Goal: Use online tool/utility: Utilize a website feature to perform a specific function

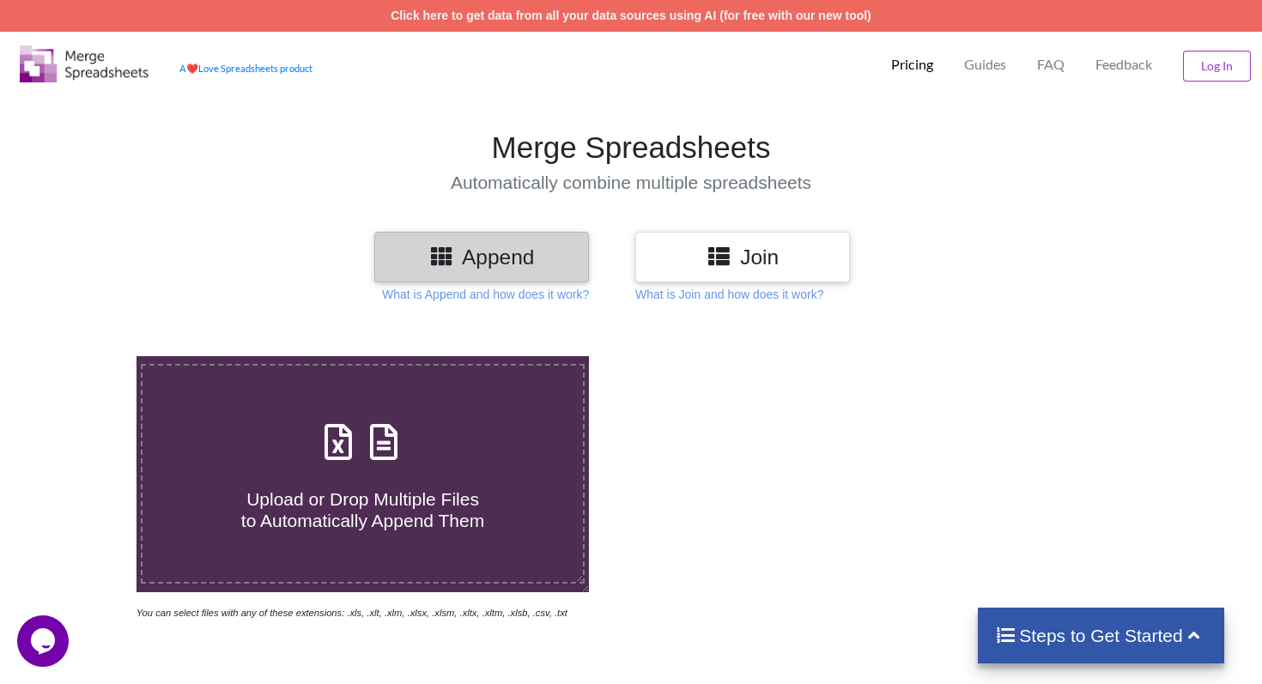
click at [533, 264] on h3 "Append" at bounding box center [481, 257] width 189 height 25
click at [487, 268] on h3 "Append" at bounding box center [481, 257] width 189 height 25
click at [817, 246] on h3 "Join" at bounding box center [742, 257] width 189 height 25
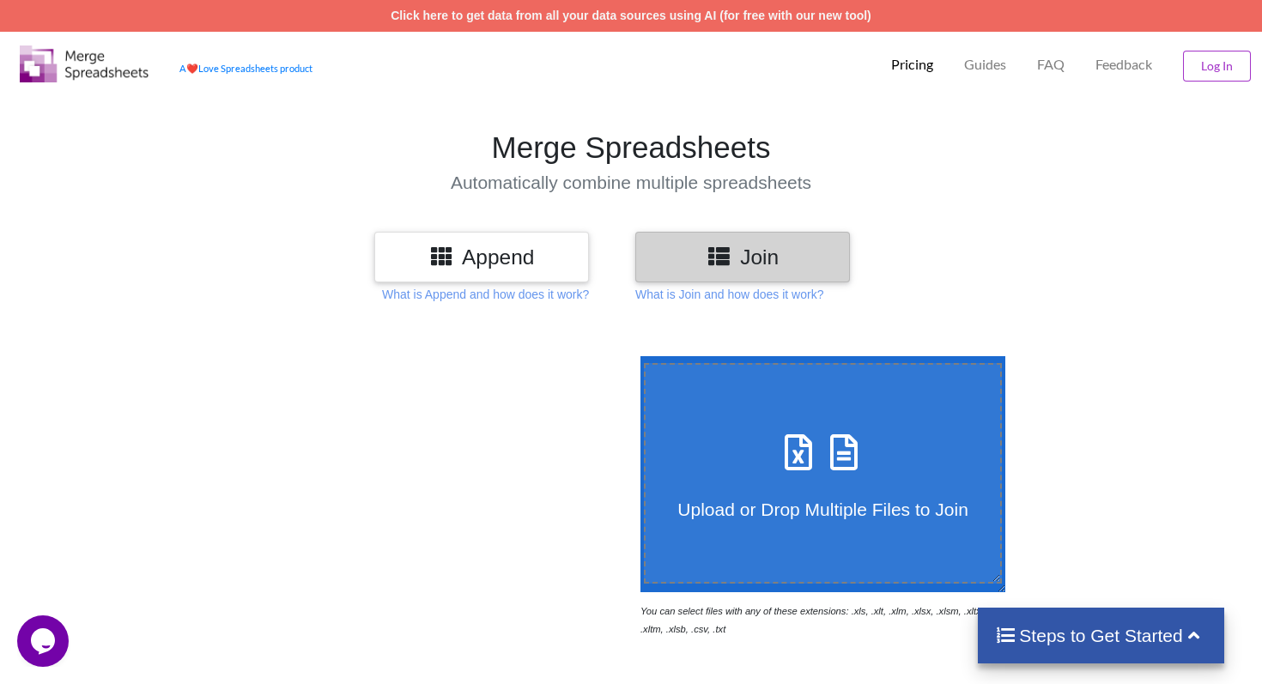
click at [478, 273] on div "Append" at bounding box center [481, 257] width 215 height 51
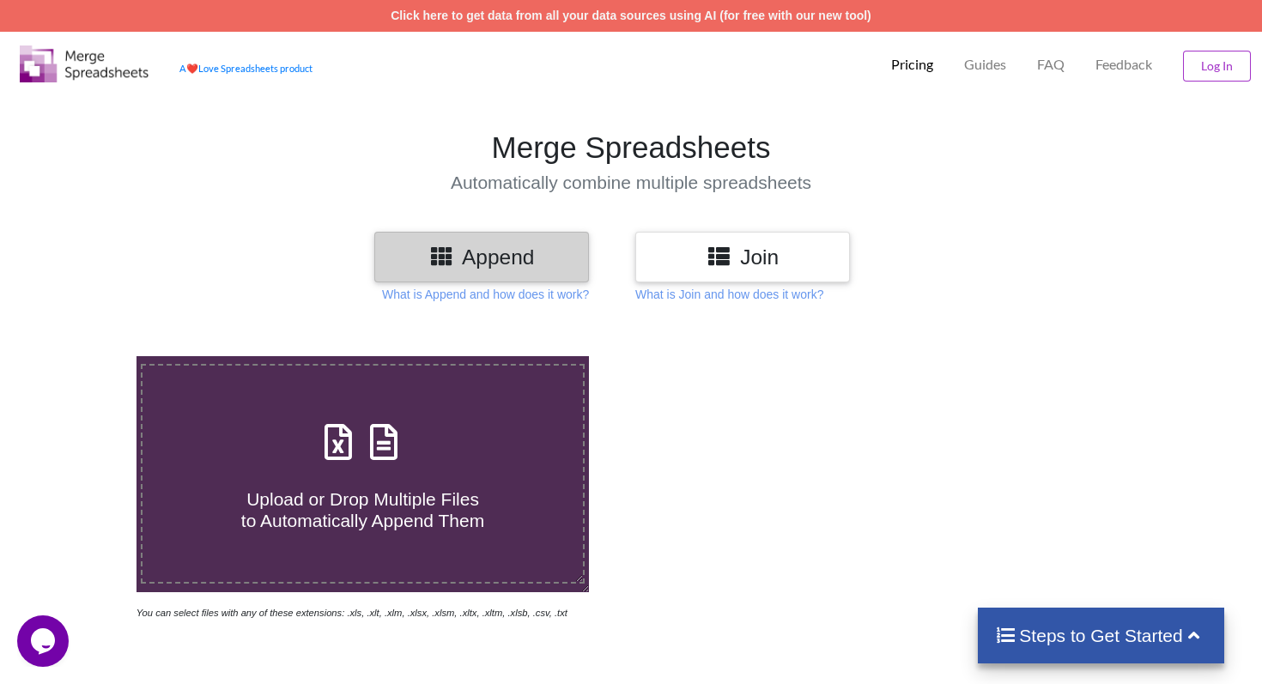
click at [386, 528] on span "Upload or Drop Multiple Files to Automatically Append Them" at bounding box center [362, 509] width 243 height 41
click at [86, 356] on input "Upload or Drop Multiple Files to Automatically Append Them" at bounding box center [86, 356] width 0 height 0
type input "C:\fakepath\Intake_Opportunities (2).csv"
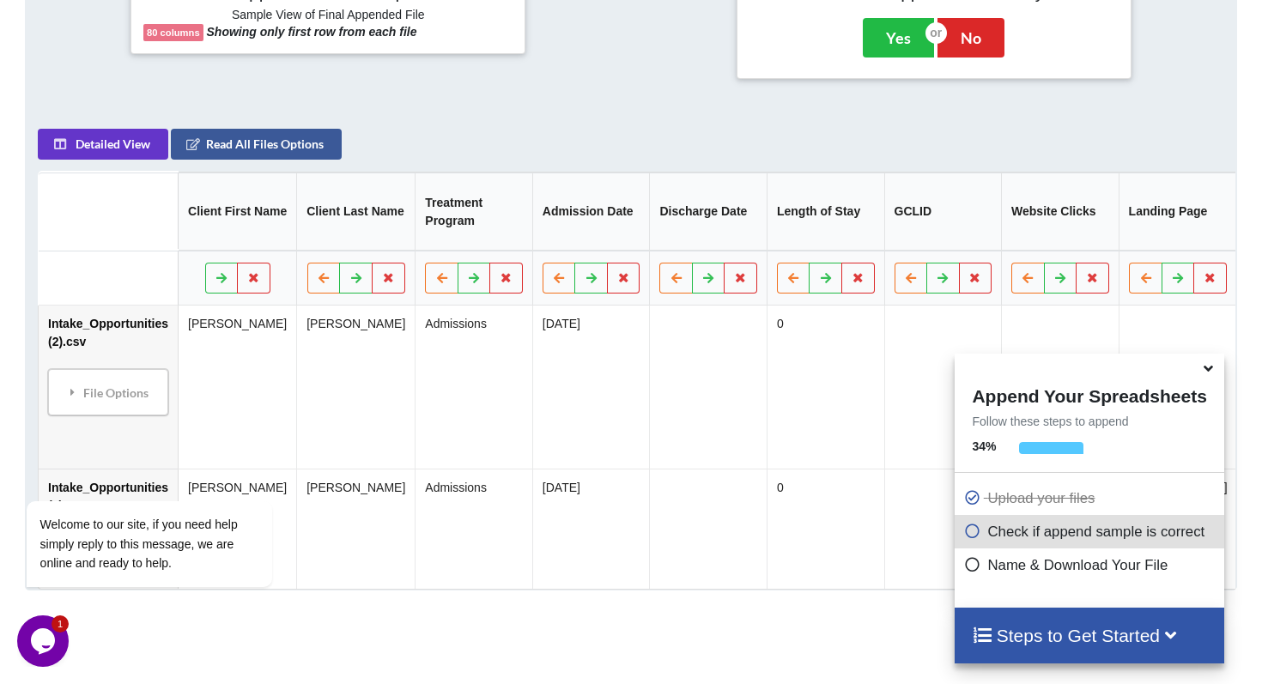
scroll to position [730, 0]
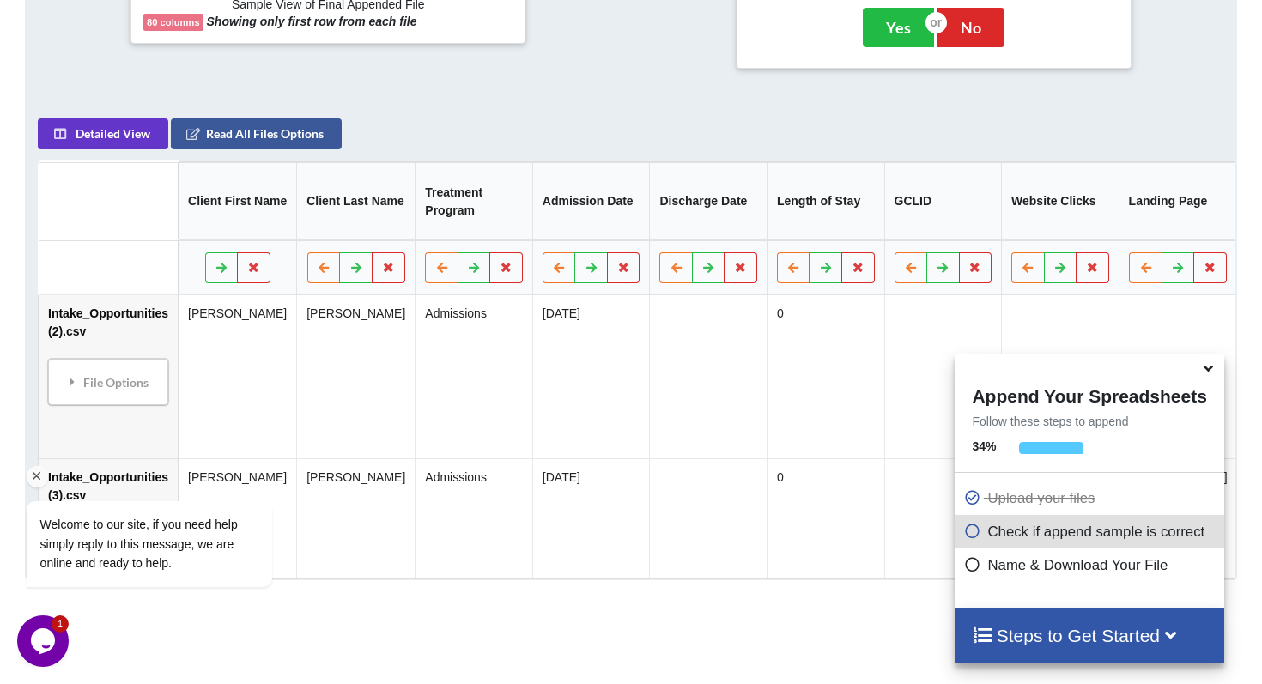
click at [69, 413] on div "Welcome to our site, if you need help simply reply to this message, we are onli…" at bounding box center [171, 473] width 309 height 261
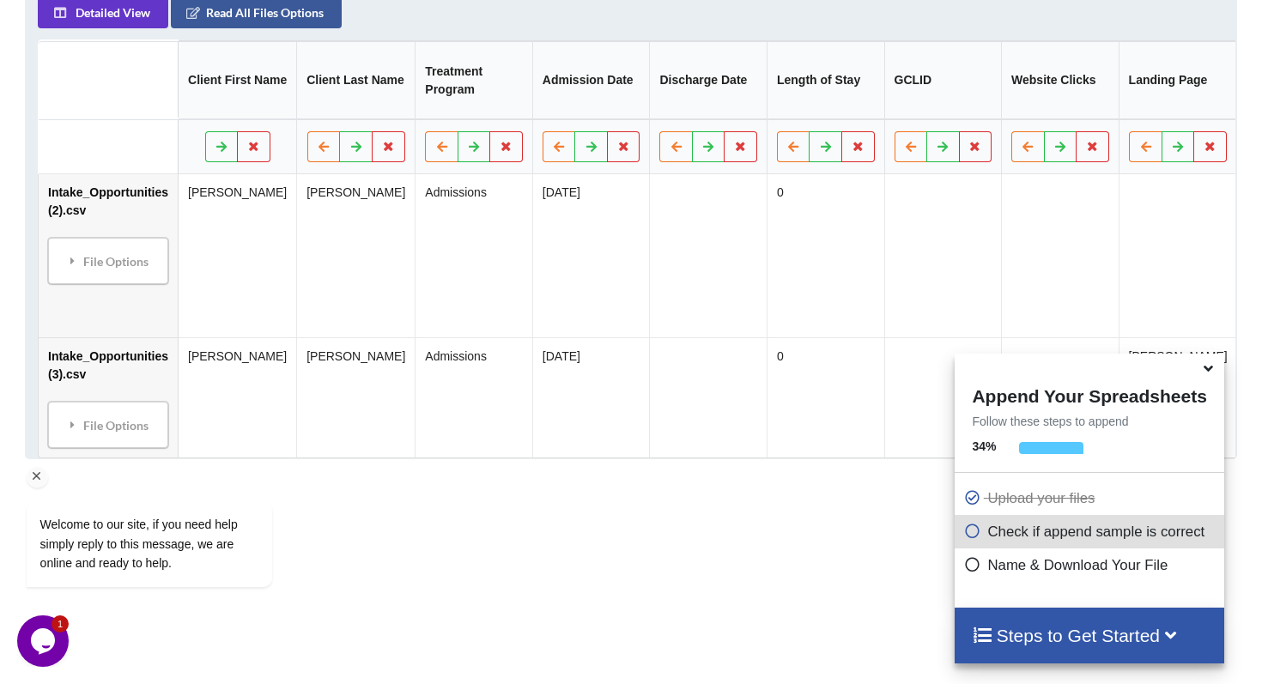
scroll to position [854, 0]
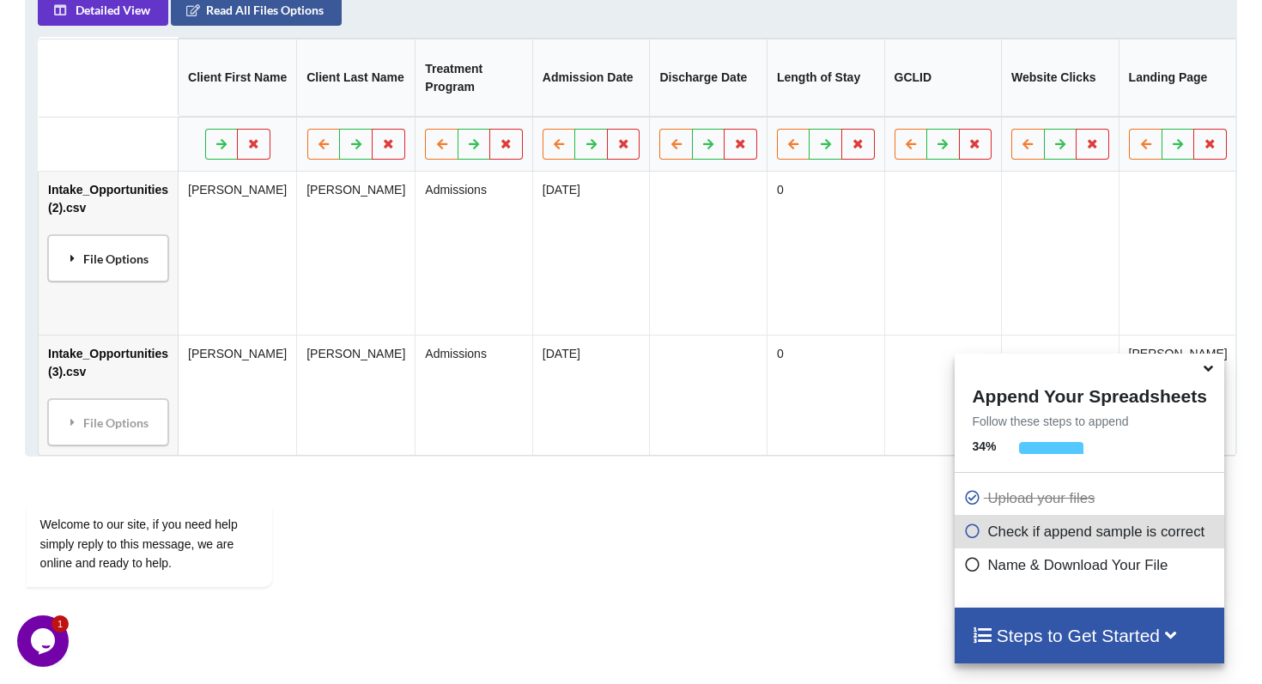
click at [74, 264] on icon at bounding box center [72, 258] width 15 height 12
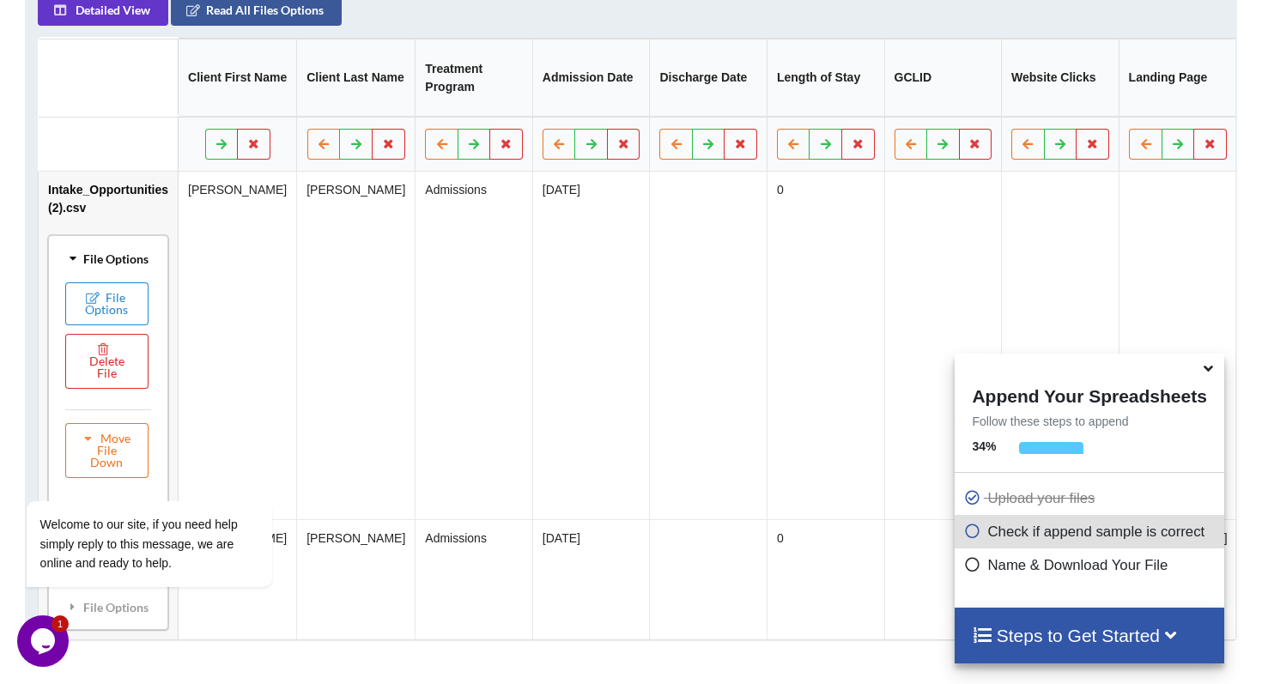
click at [74, 266] on icon at bounding box center [73, 258] width 12 height 15
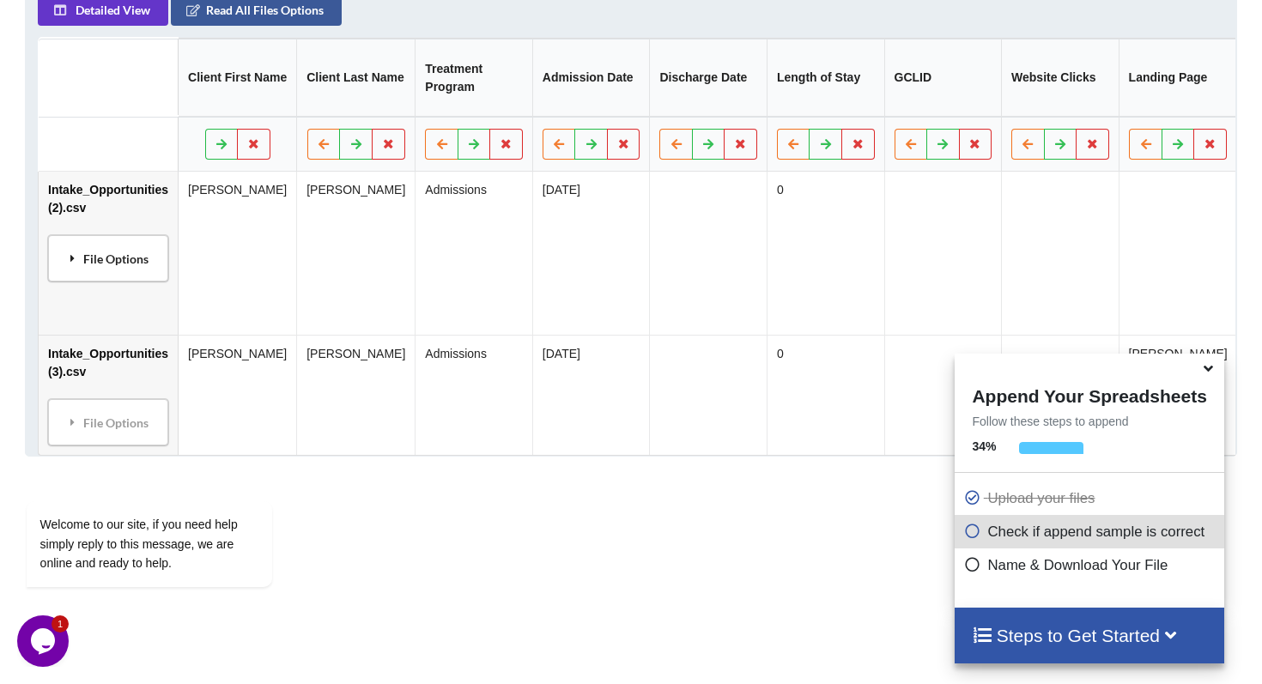
click at [74, 264] on icon at bounding box center [72, 258] width 15 height 12
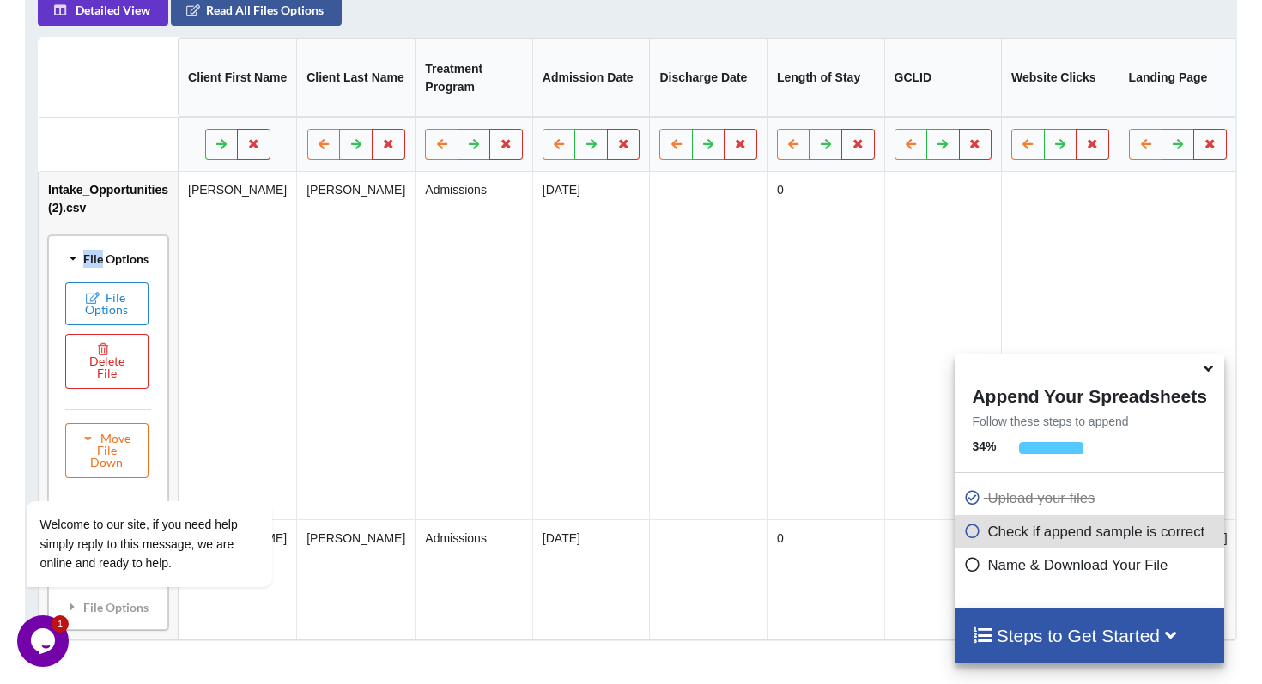
click at [74, 266] on icon at bounding box center [73, 258] width 12 height 15
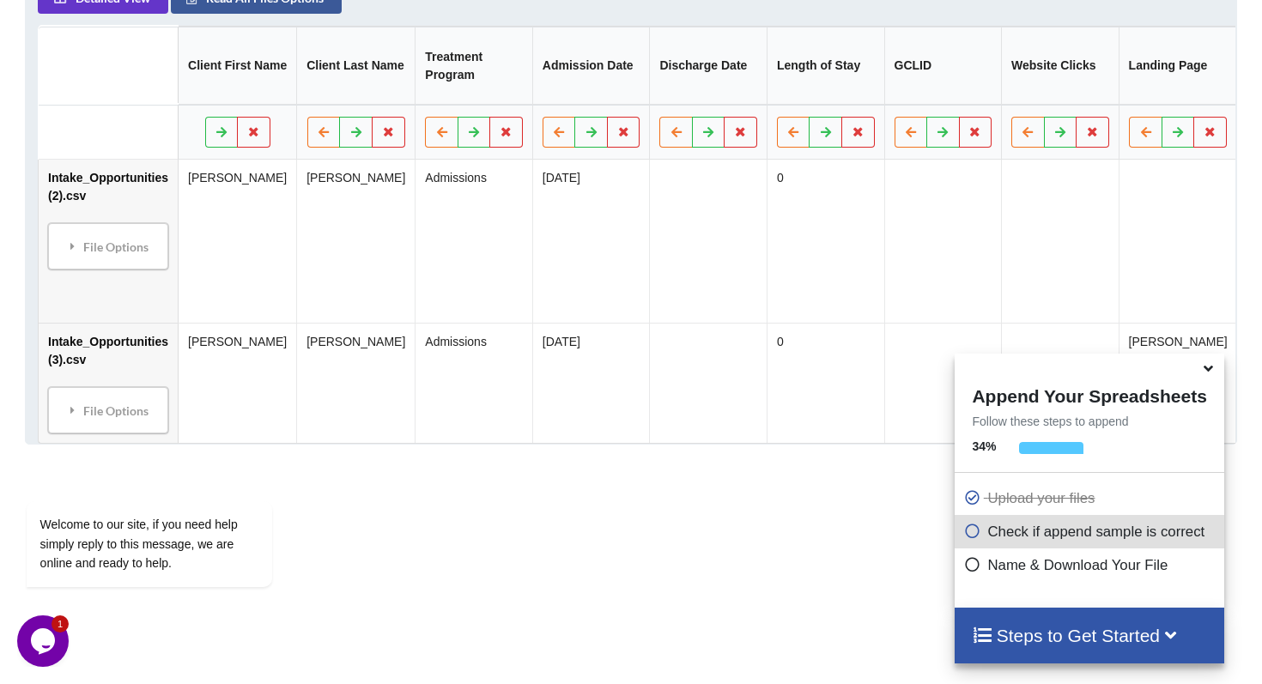
scroll to position [867, 0]
click at [329, 232] on td "Wilson" at bounding box center [356, 239] width 118 height 163
click at [352, 230] on td "Wilson" at bounding box center [356, 239] width 118 height 163
click at [93, 263] on div "File Options" at bounding box center [108, 245] width 110 height 36
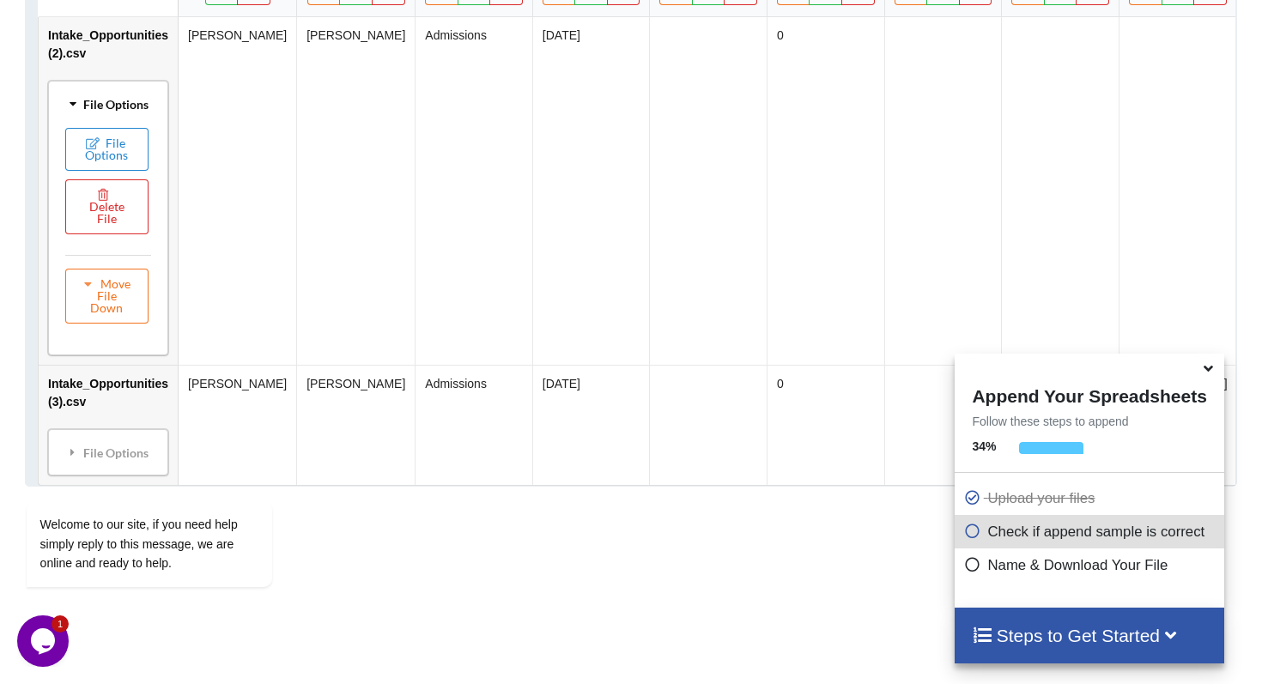
scroll to position [1007, 0]
click at [60, 326] on div "File Options Delete File Move File Down" at bounding box center [108, 237] width 110 height 228
click at [110, 321] on button "Move File Down" at bounding box center [106, 297] width 83 height 55
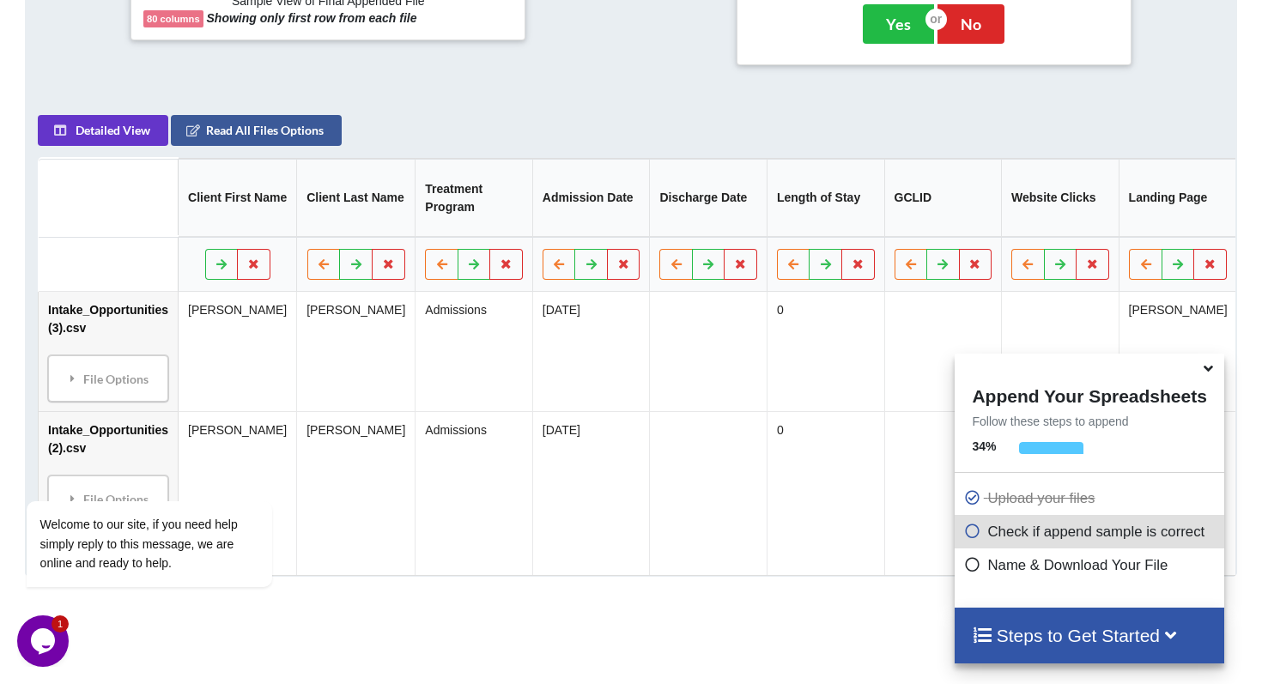
scroll to position [729, 0]
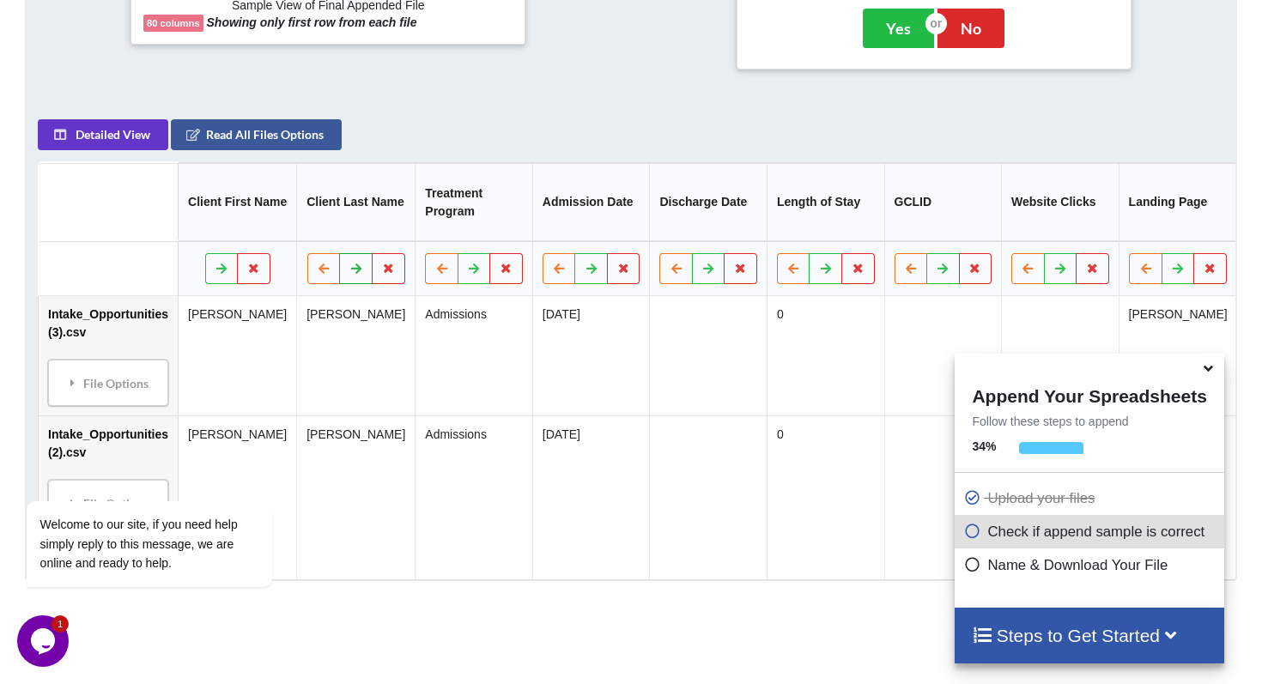
click at [349, 273] on icon at bounding box center [356, 268] width 15 height 10
click at [307, 284] on button at bounding box center [323, 268] width 33 height 31
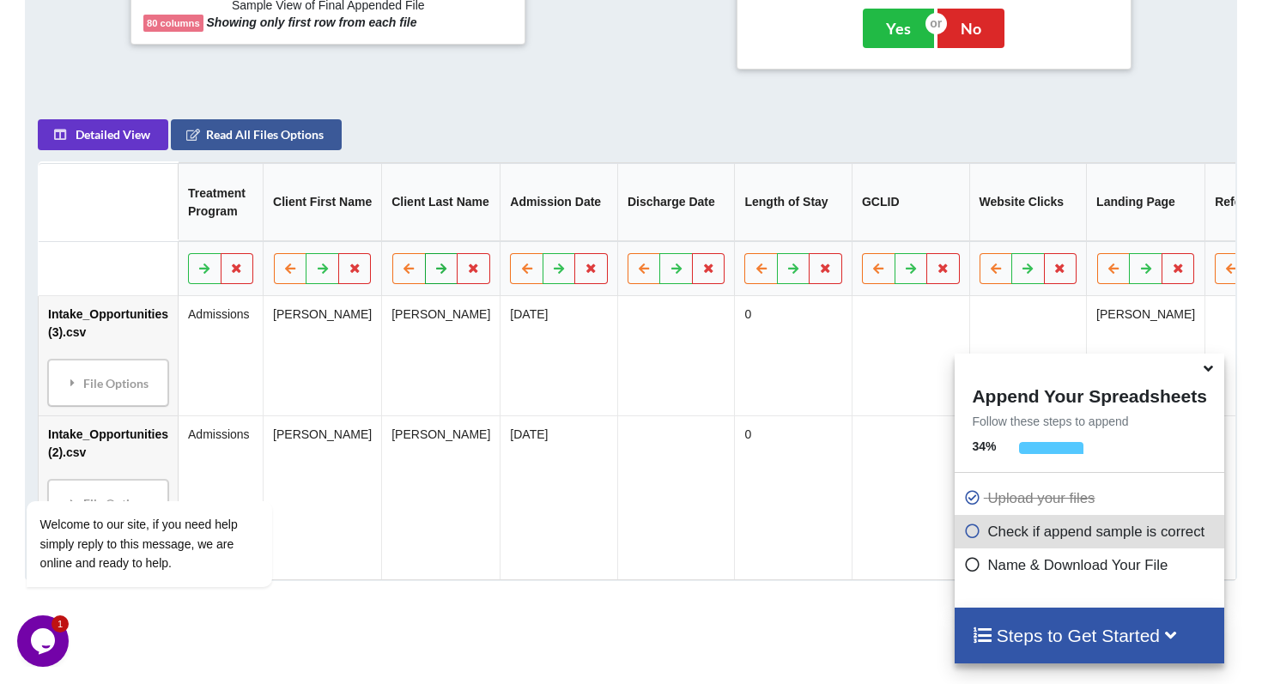
click at [452, 284] on button at bounding box center [441, 268] width 33 height 31
click at [404, 284] on button at bounding box center [408, 268] width 33 height 31
click at [444, 273] on icon at bounding box center [441, 268] width 15 height 10
click at [491, 284] on button at bounding box center [474, 268] width 33 height 31
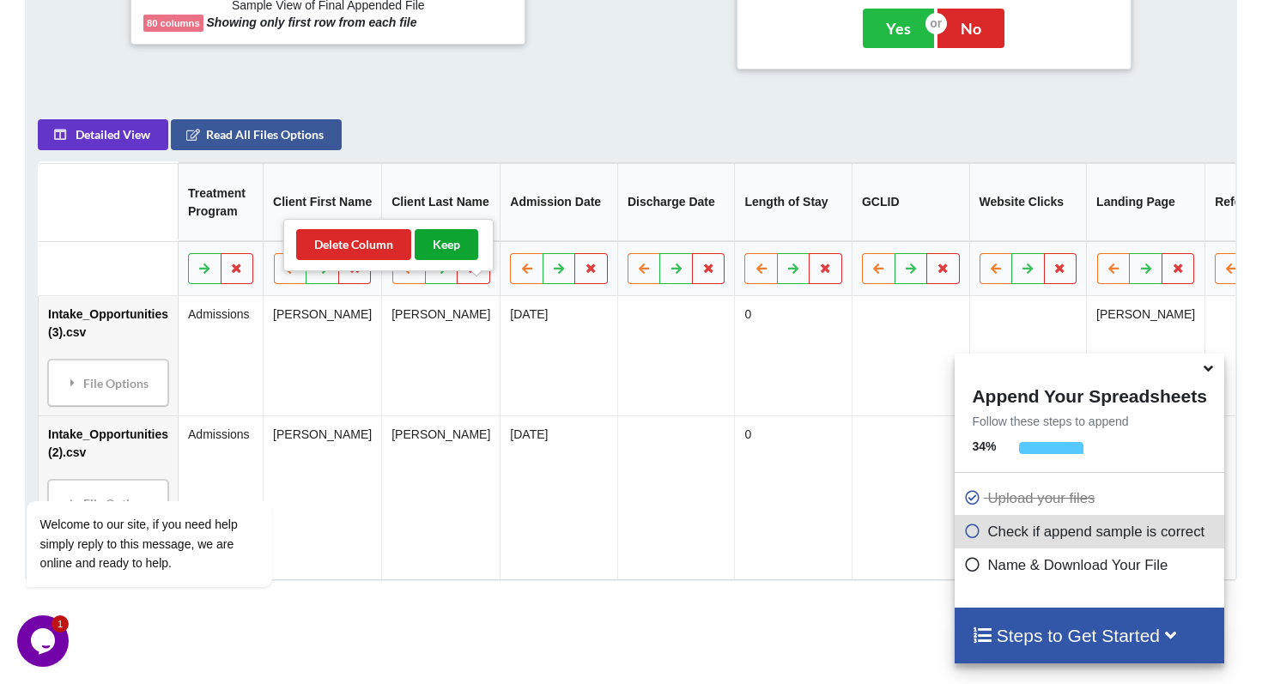
click at [465, 241] on button "Keep" at bounding box center [447, 244] width 64 height 31
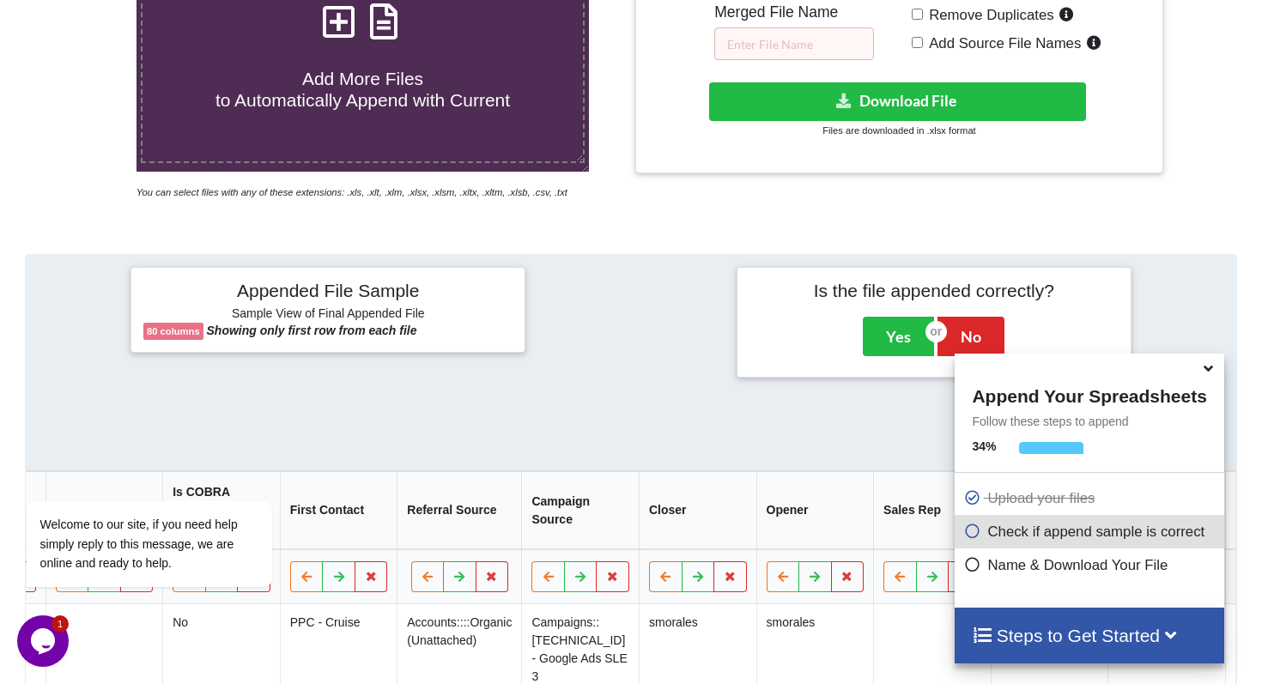
scroll to position [426, 0]
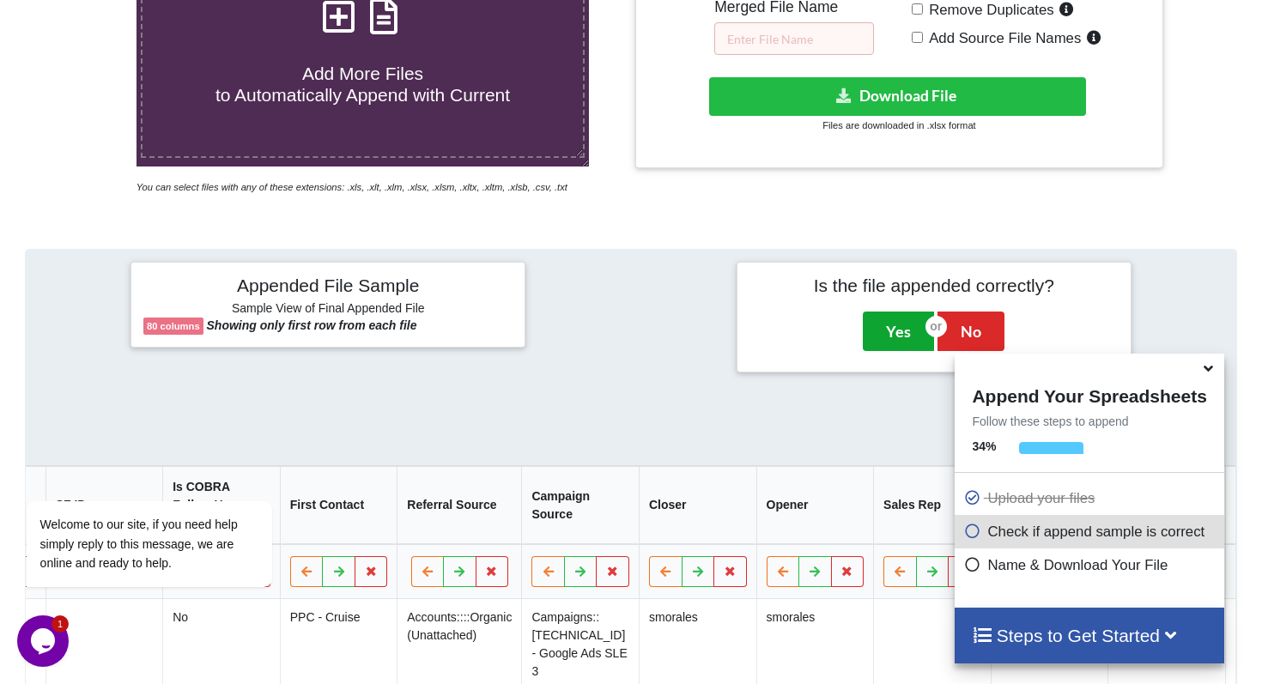
click at [895, 349] on button "Yes" at bounding box center [898, 331] width 71 height 39
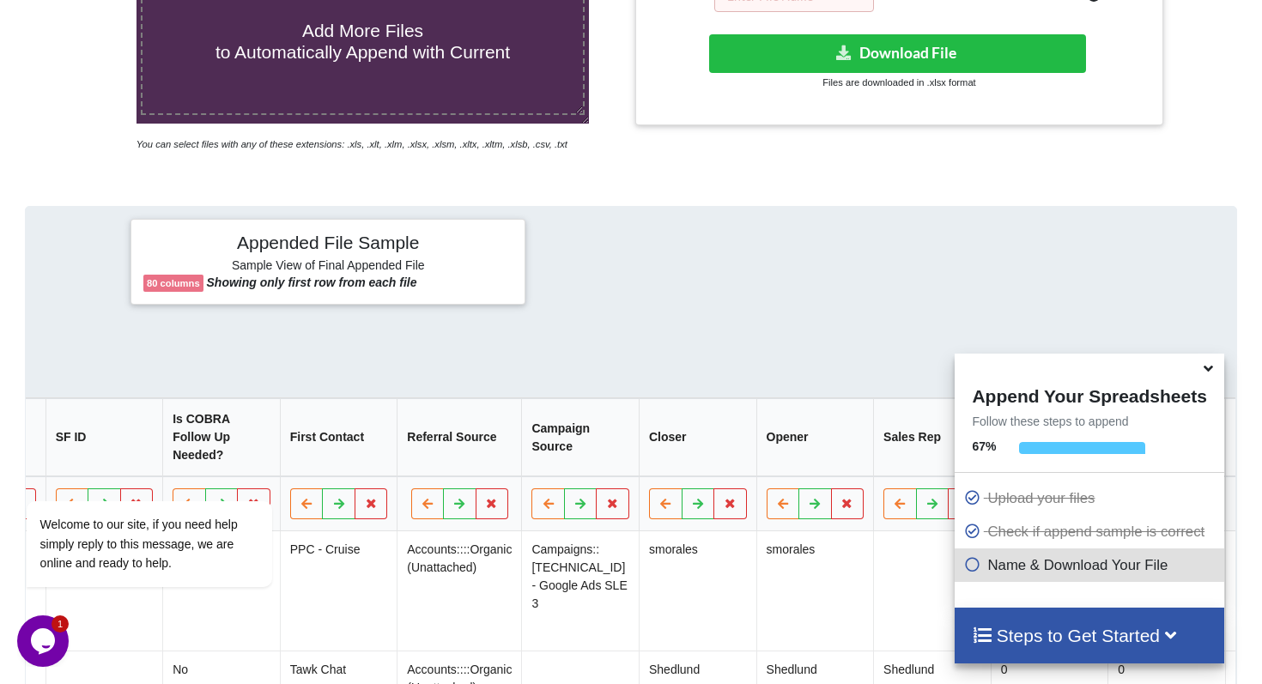
scroll to position [464, 0]
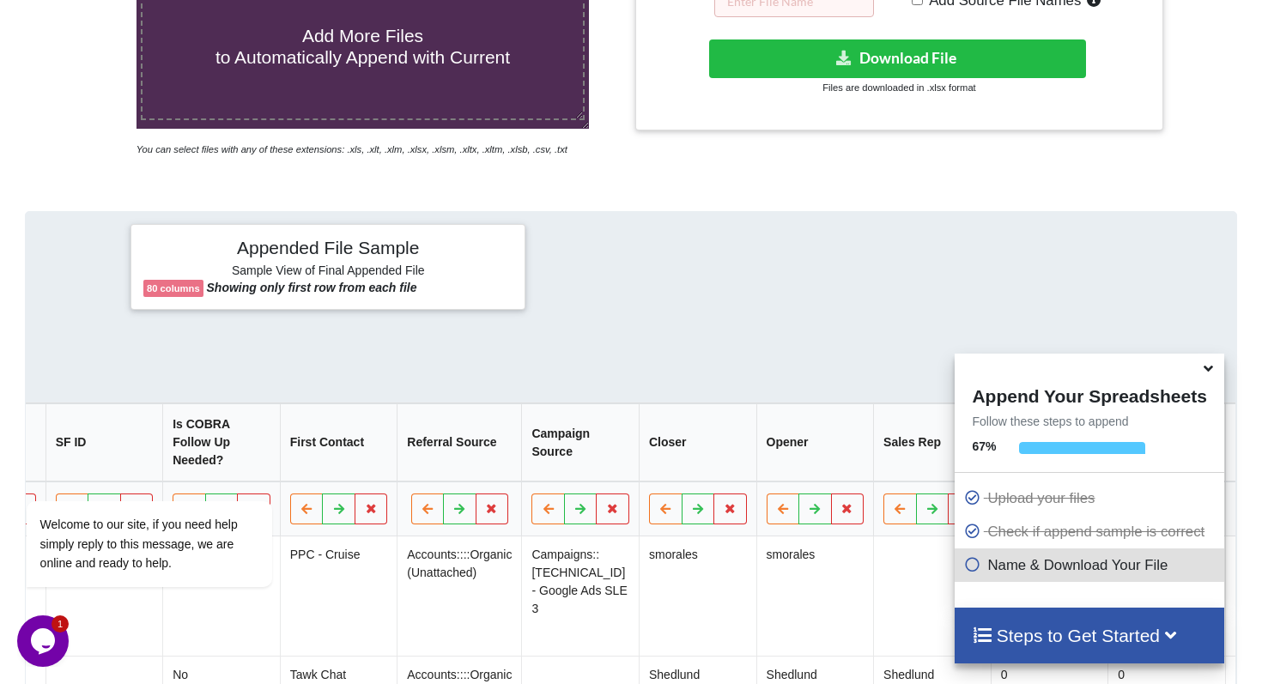
click at [1015, 561] on p "Name & Download Your File" at bounding box center [1091, 565] width 256 height 21
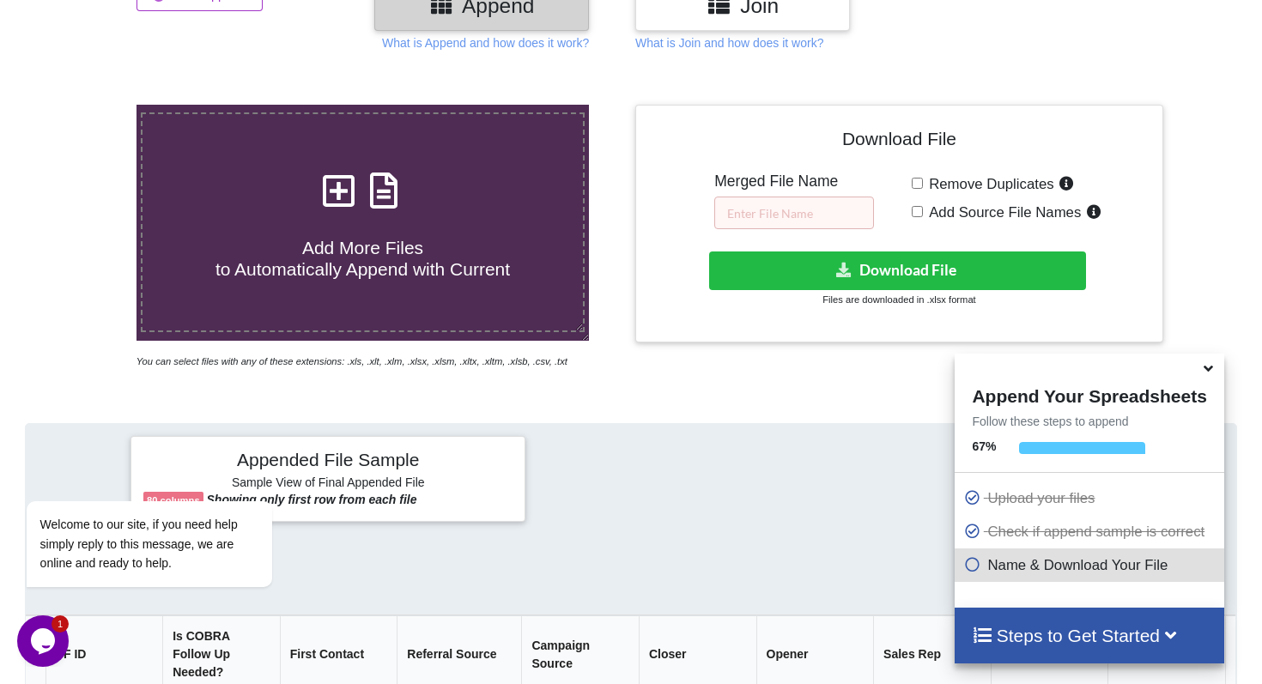
scroll to position [259, 0]
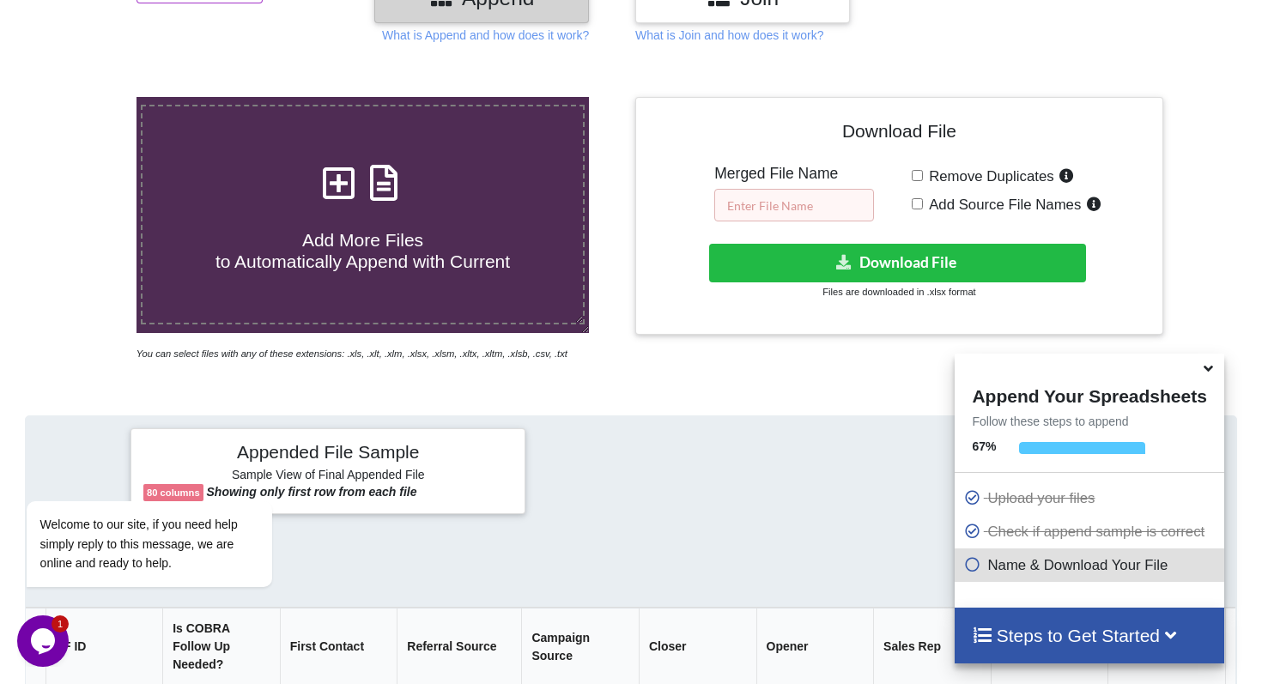
click at [799, 210] on input "text" at bounding box center [794, 205] width 160 height 33
type input "VOBs"
click at [980, 168] on span "Remove Duplicates" at bounding box center [988, 176] width 131 height 16
click at [923, 170] on input "Remove Duplicates" at bounding box center [917, 175] width 11 height 11
click at [980, 168] on span "Remove Duplicates" at bounding box center [988, 176] width 131 height 16
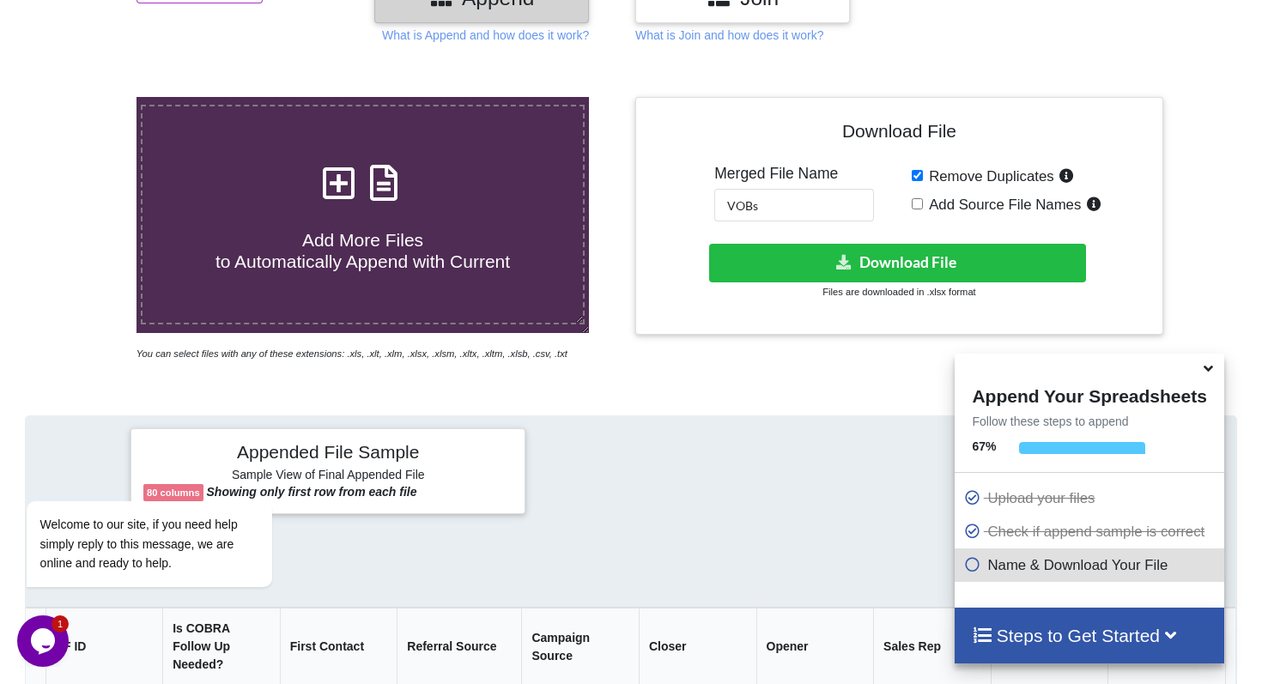
click at [923, 170] on input "Remove Duplicates" at bounding box center [917, 175] width 11 height 11
checkbox input "false"
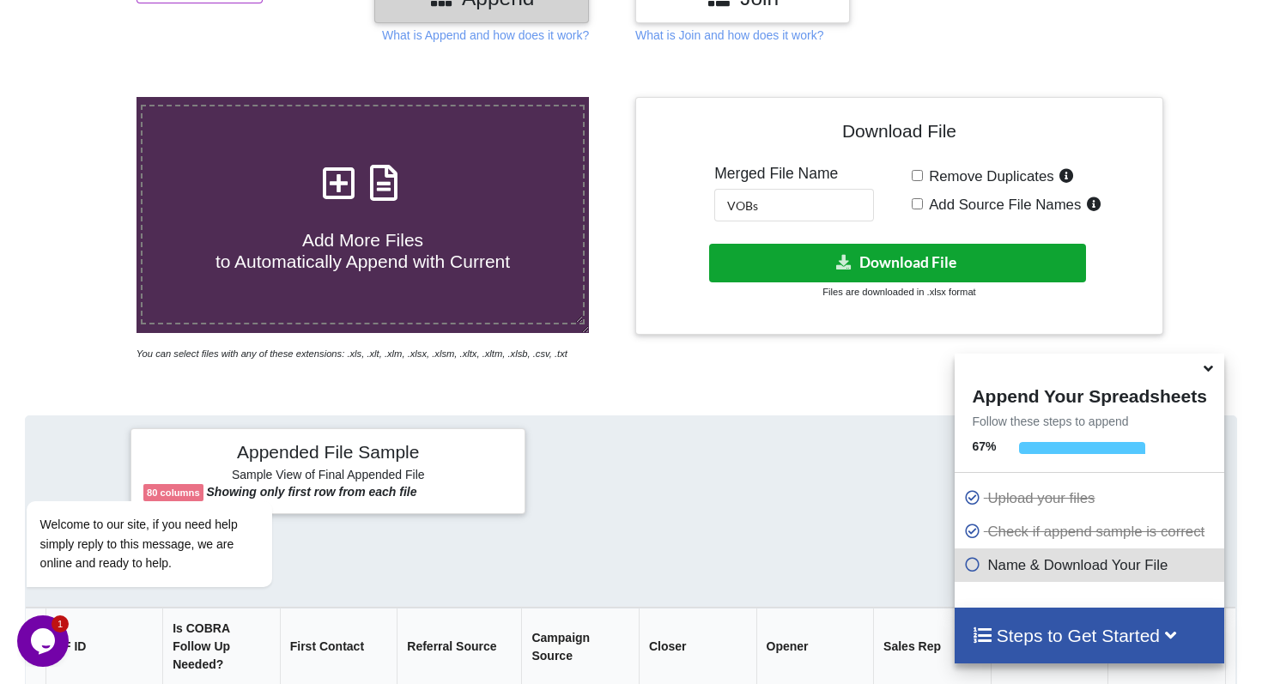
click at [850, 264] on icon at bounding box center [845, 261] width 18 height 13
